Goal: Transaction & Acquisition: Purchase product/service

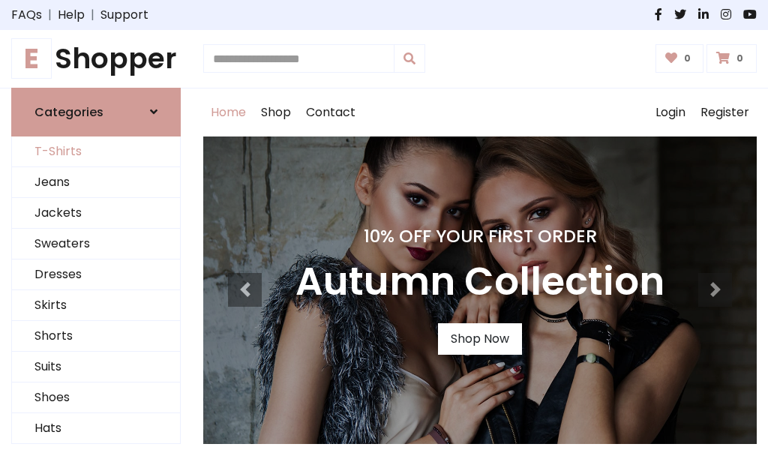
click at [96, 151] on link "T-Shirts" at bounding box center [96, 151] width 168 height 31
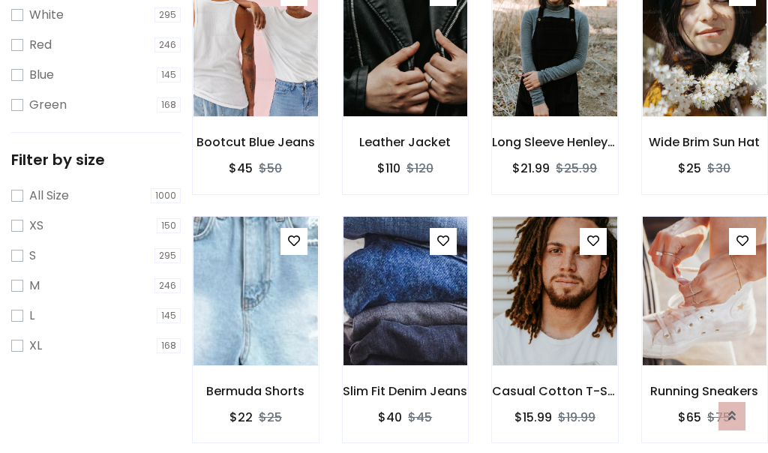
scroll to position [27, 0]
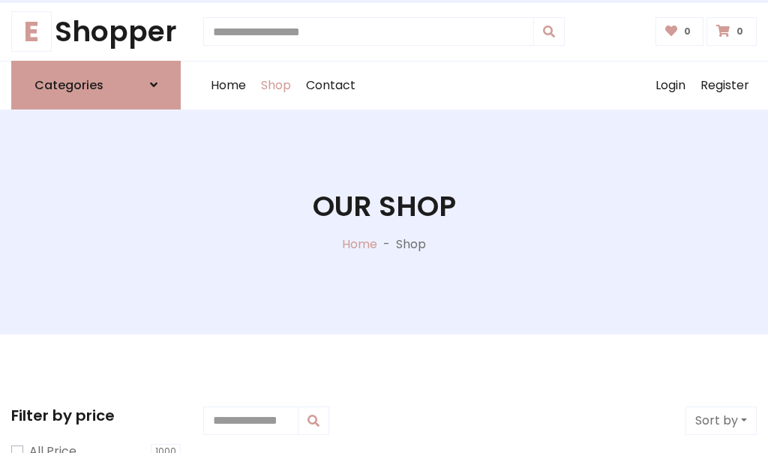
click at [384, 221] on h1 "Our Shop" at bounding box center [384, 207] width 143 height 34
click at [480, 85] on div "Home Shop Contact Log out Login Register" at bounding box center [479, 85] width 553 height 48
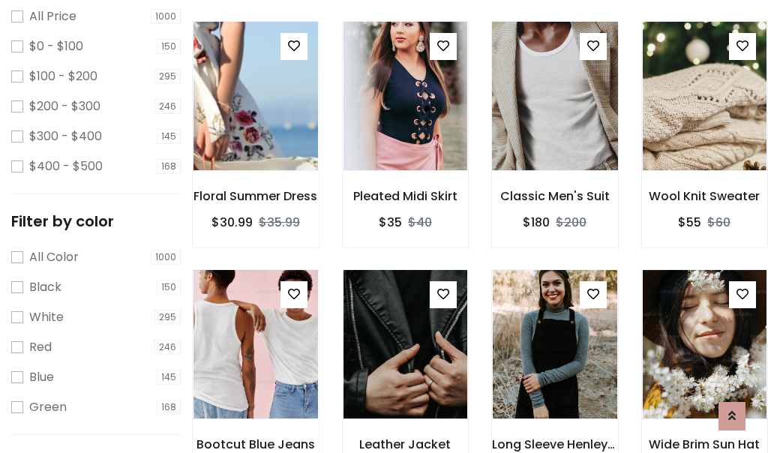
click at [554, 123] on img at bounding box center [554, 96] width 149 height 360
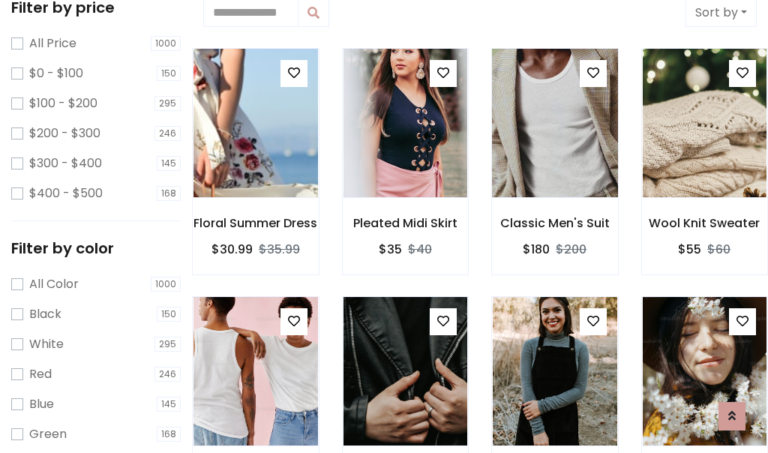
scroll to position [27, 0]
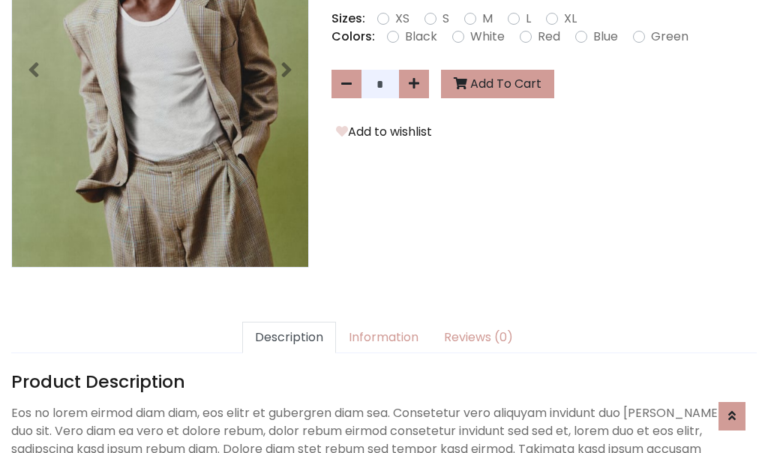
scroll to position [367, 0]
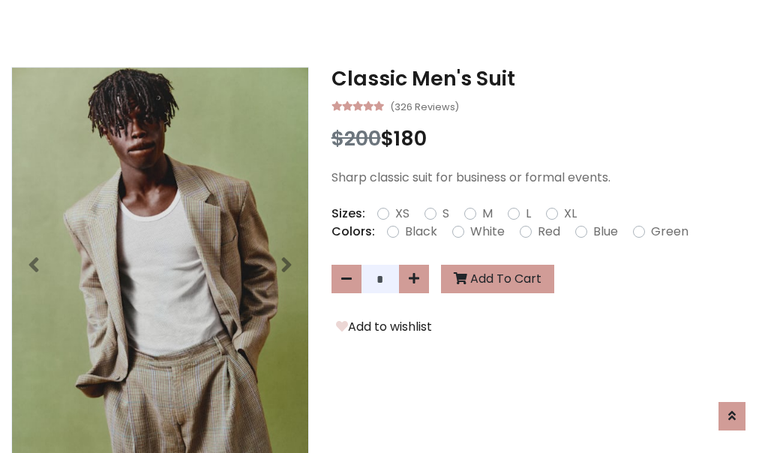
click at [543, 78] on h3 "Classic Men's Suit" at bounding box center [543, 79] width 425 height 24
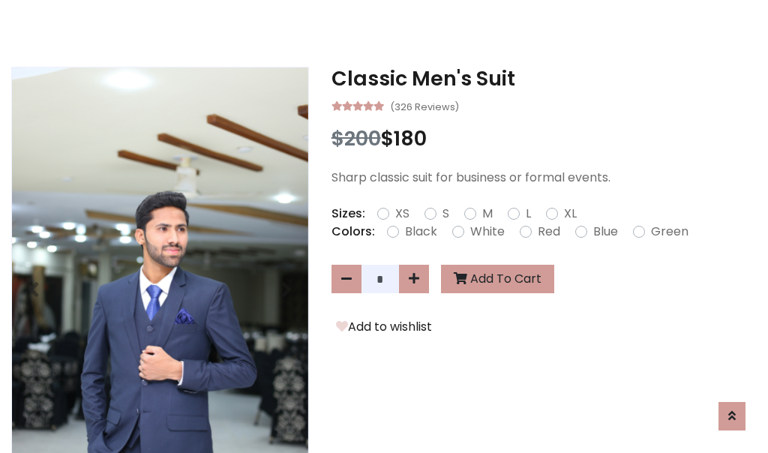
click at [543, 78] on h3 "Classic Men's Suit" at bounding box center [543, 79] width 425 height 24
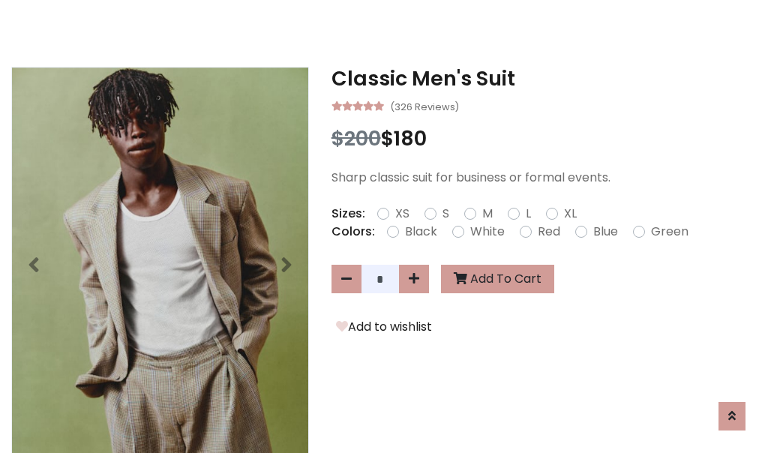
click at [543, 78] on h3 "Classic Men's Suit" at bounding box center [543, 79] width 425 height 24
